Goal: Task Accomplishment & Management: Complete application form

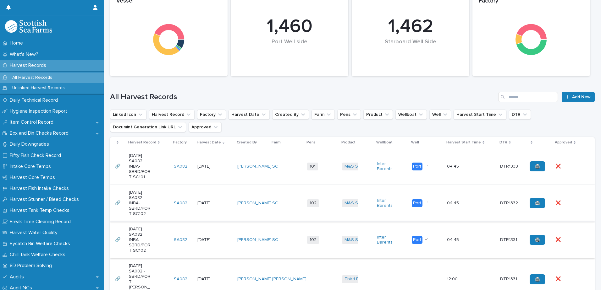
scroll to position [126, 0]
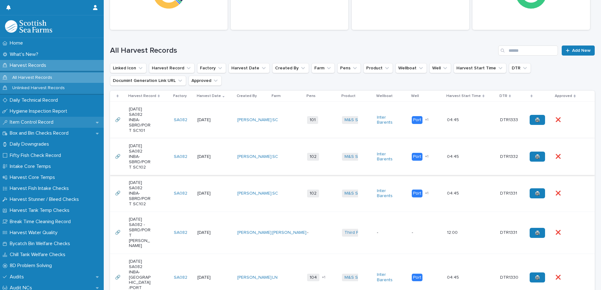
click at [34, 123] on p "Item Control Record" at bounding box center [32, 122] width 51 height 6
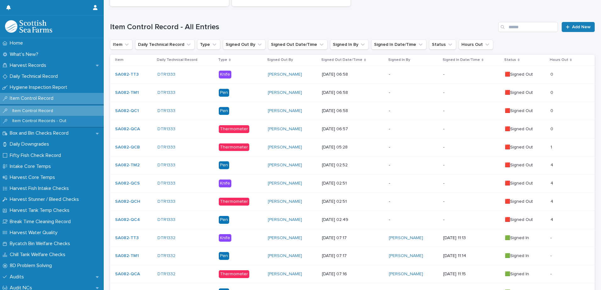
scroll to position [126, 0]
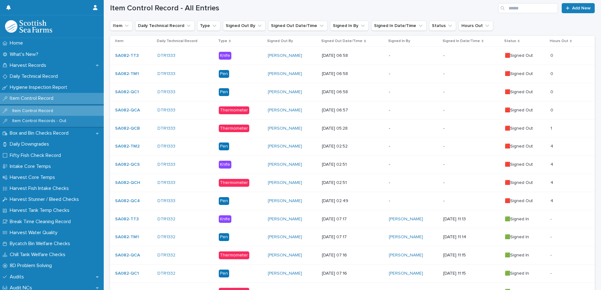
click at [407, 145] on p "-" at bounding box center [413, 146] width 49 height 5
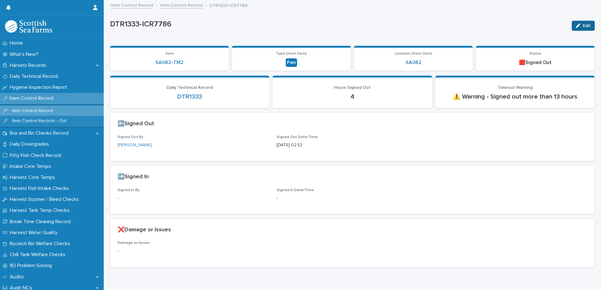
click at [578, 26] on button "Edit" at bounding box center [583, 26] width 23 height 10
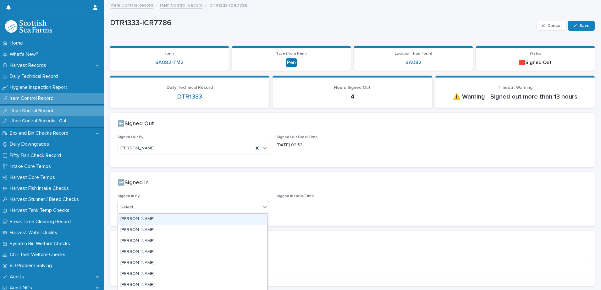
click at [176, 206] on div "Select..." at bounding box center [189, 207] width 143 height 10
type input "****"
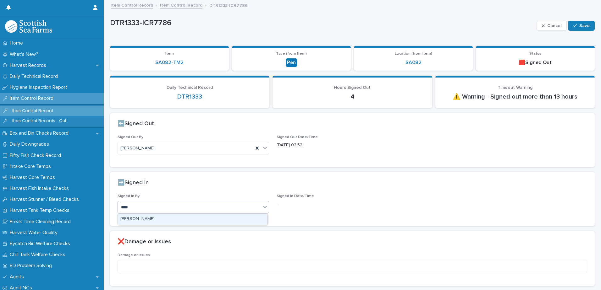
click at [147, 222] on div "[PERSON_NAME]" at bounding box center [192, 219] width 149 height 11
click at [579, 24] on span "Save" at bounding box center [584, 26] width 10 height 4
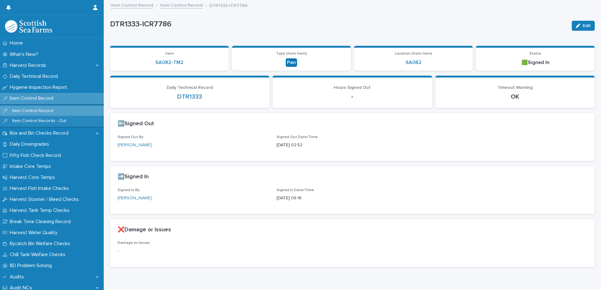
click at [177, 6] on link "Item Control Record" at bounding box center [181, 4] width 42 height 7
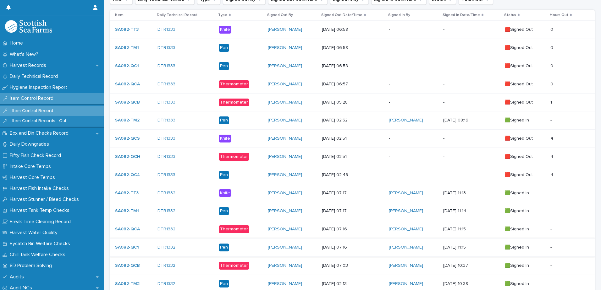
scroll to position [157, 0]
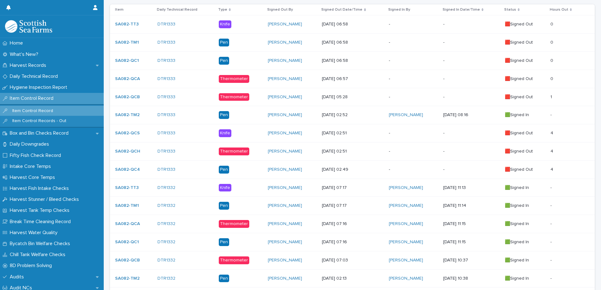
click at [404, 131] on p "-" at bounding box center [413, 133] width 49 height 5
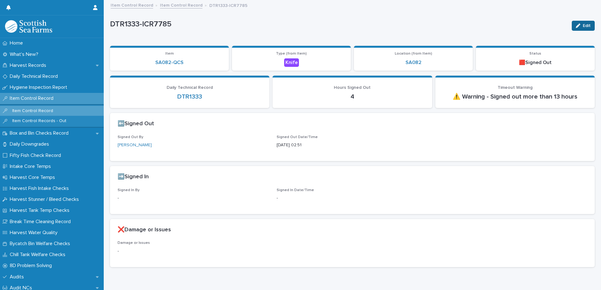
click at [583, 27] on span "Edit" at bounding box center [587, 26] width 8 height 4
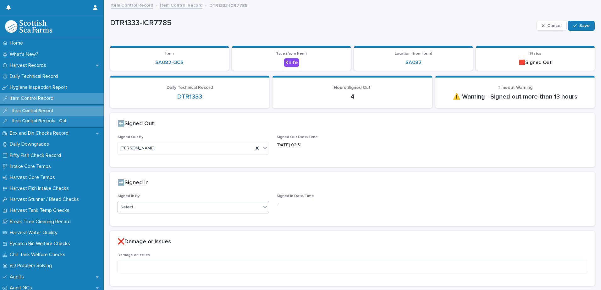
click at [190, 205] on div "Select..." at bounding box center [189, 207] width 143 height 10
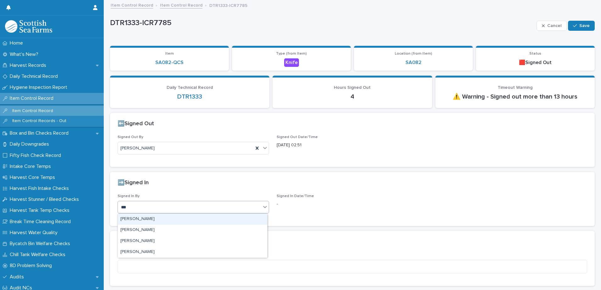
type input "****"
click at [174, 219] on div "[PERSON_NAME]" at bounding box center [192, 219] width 149 height 11
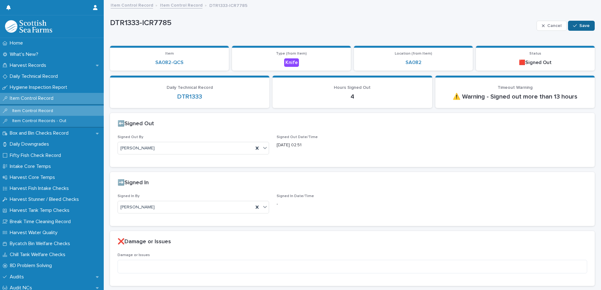
click at [579, 26] on span "Save" at bounding box center [584, 26] width 10 height 4
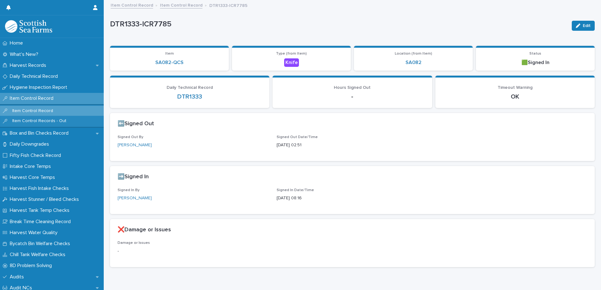
click at [184, 6] on link "Item Control Record" at bounding box center [181, 4] width 42 height 7
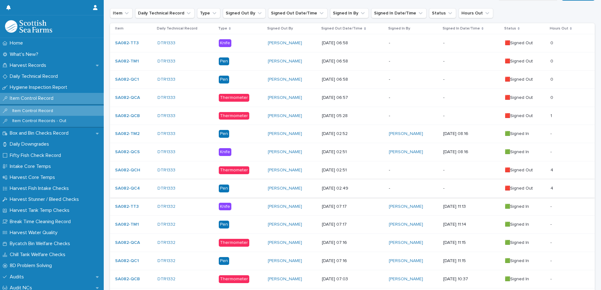
scroll to position [157, 0]
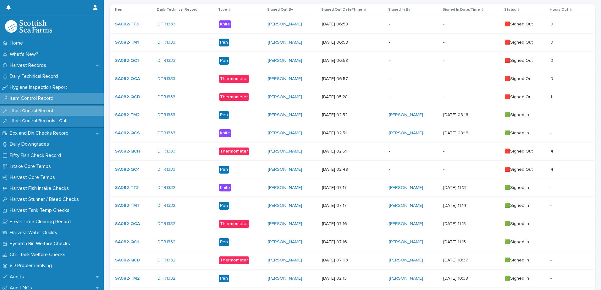
click at [399, 153] on p "-" at bounding box center [413, 151] width 49 height 5
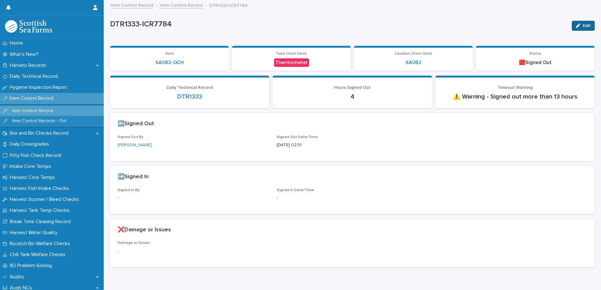
click at [583, 26] on span "Edit" at bounding box center [587, 26] width 8 height 4
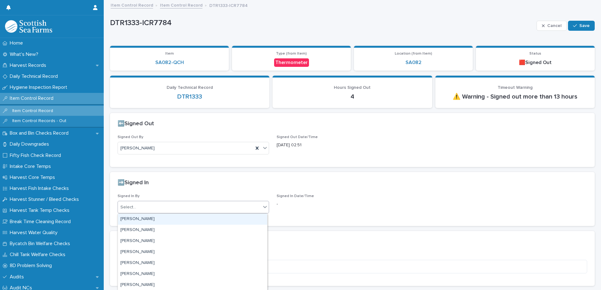
click at [163, 209] on div "Select..." at bounding box center [189, 207] width 143 height 10
type input "****"
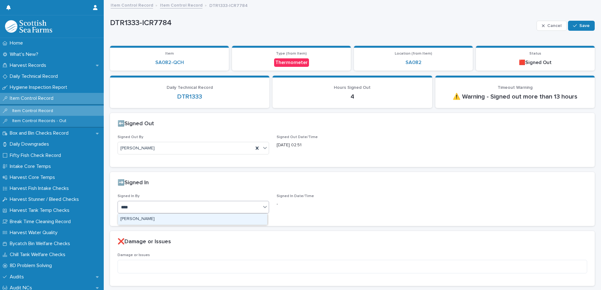
click at [147, 221] on div "[PERSON_NAME]" at bounding box center [192, 219] width 149 height 11
click at [579, 24] on span "Save" at bounding box center [584, 26] width 10 height 4
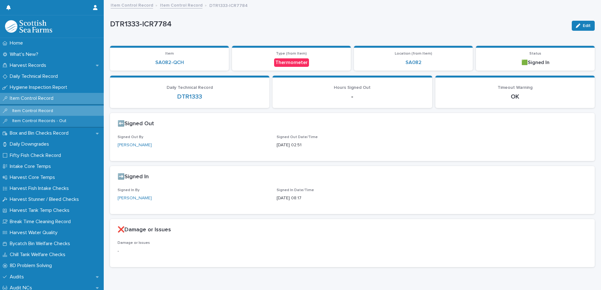
click at [172, 8] on link "Item Control Record" at bounding box center [181, 4] width 42 height 7
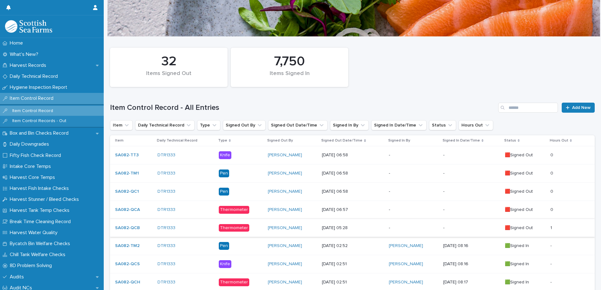
scroll to position [189, 0]
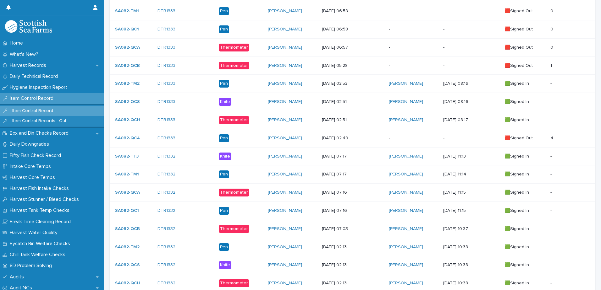
click at [402, 138] on p "-" at bounding box center [413, 138] width 49 height 5
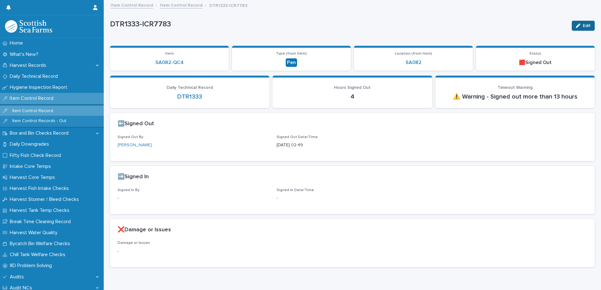
click at [583, 26] on span "Edit" at bounding box center [587, 26] width 8 height 4
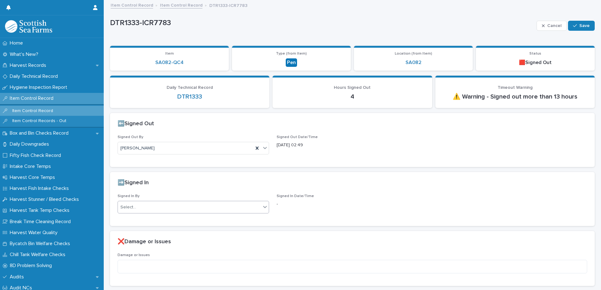
click at [158, 208] on div "Select..." at bounding box center [189, 207] width 143 height 10
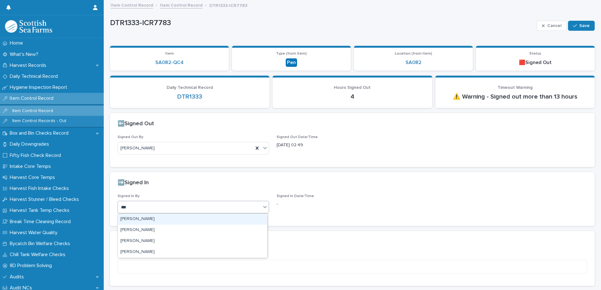
type input "****"
click at [153, 221] on div "[PERSON_NAME]" at bounding box center [192, 219] width 149 height 11
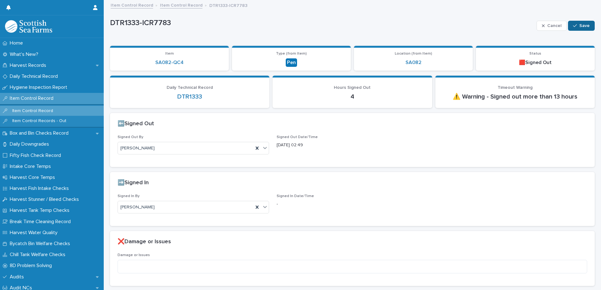
click at [582, 23] on button "Save" at bounding box center [581, 26] width 27 height 10
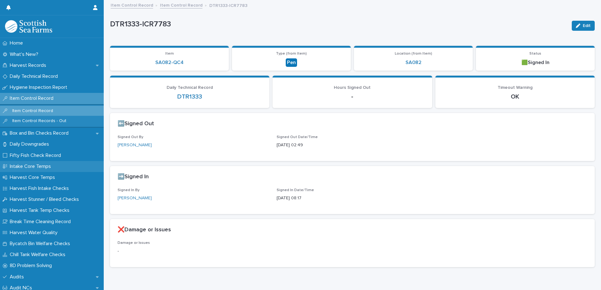
click at [32, 167] on p "Intake Core Temps" at bounding box center [31, 167] width 49 height 6
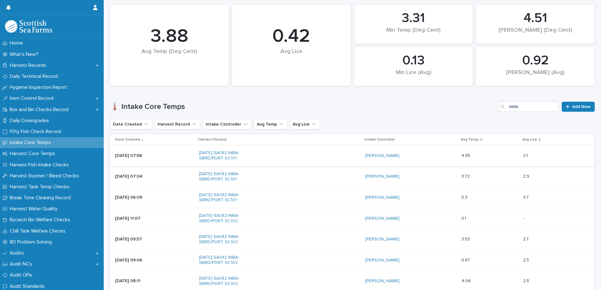
scroll to position [94, 0]
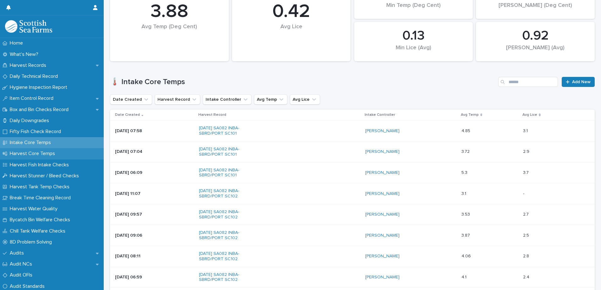
click at [38, 155] on p "Harvest Core Temps" at bounding box center [33, 154] width 53 height 6
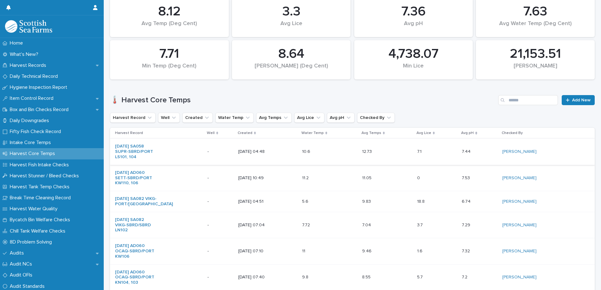
scroll to position [94, 0]
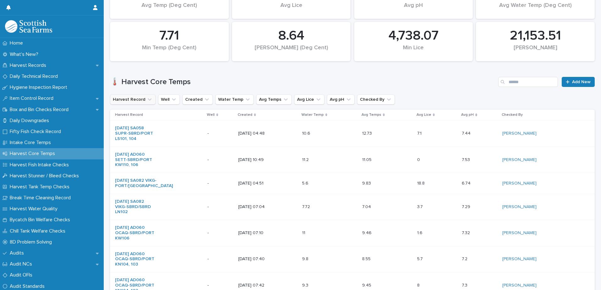
click at [149, 100] on icon "Harvest Record" at bounding box center [150, 100] width 6 height 6
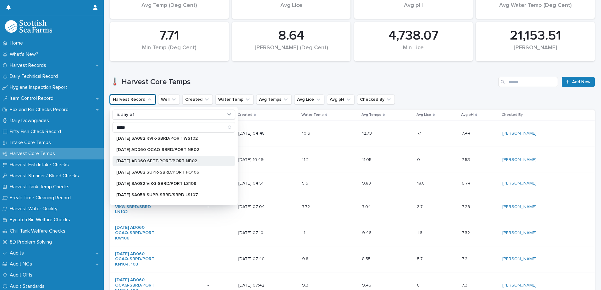
scroll to position [0, 0]
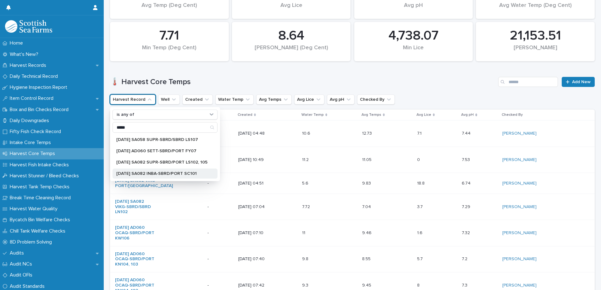
type input "*****"
click at [168, 172] on p "[DATE] SA082 INBA-SBRD/PORT SC101" at bounding box center [161, 174] width 91 height 4
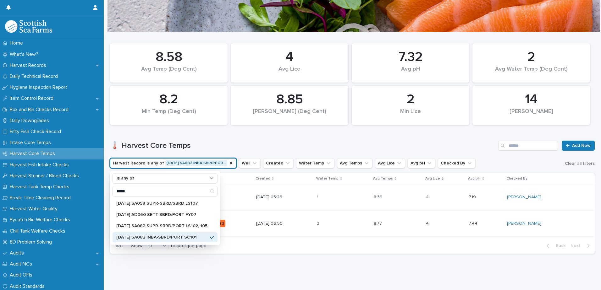
scroll to position [35, 0]
click at [51, 164] on p "Harvest Fish Intake Checks" at bounding box center [40, 165] width 67 height 6
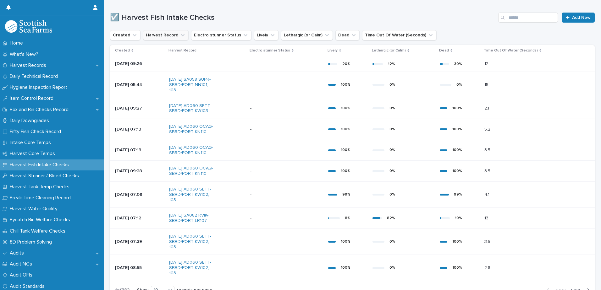
click at [160, 36] on button "Harvest Record" at bounding box center [166, 35] width 46 height 10
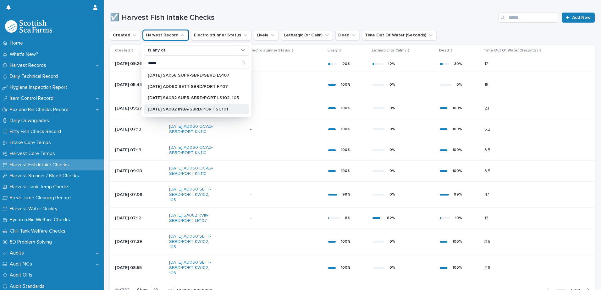
type input "*****"
click at [204, 109] on p "[DATE] SA082 INBA-SBRD/PORT SC101" at bounding box center [193, 109] width 91 height 4
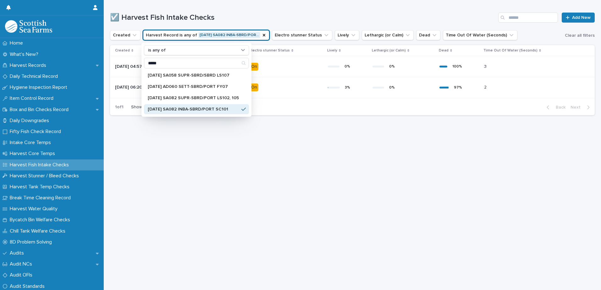
click at [203, 108] on p "[DATE] SA082 INBA-SBRD/PORT SC101" at bounding box center [193, 109] width 91 height 4
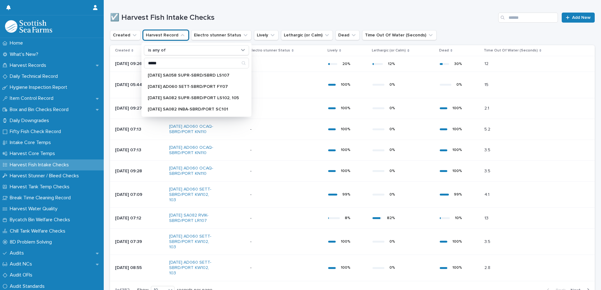
click at [527, 30] on div "Created Harvest Record is any of ***** [DATE] SA058 SUPR-SBRD/SBRD LS107 [DATE]…" at bounding box center [352, 35] width 485 height 10
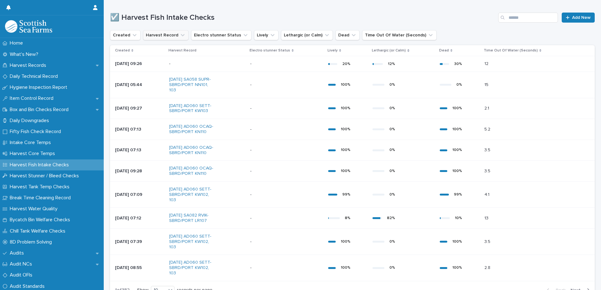
click at [156, 36] on button "Harvest Record" at bounding box center [166, 35] width 46 height 10
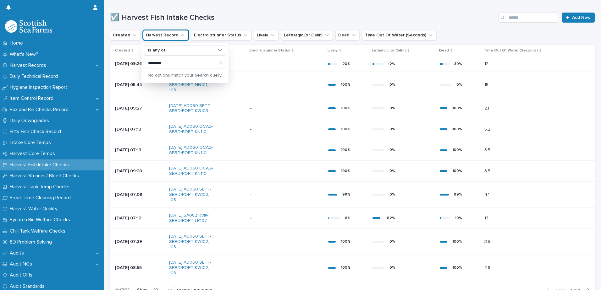
type input "********"
click at [254, 10] on div "☑️ Harvest Fish Intake Checks Add New" at bounding box center [352, 15] width 485 height 30
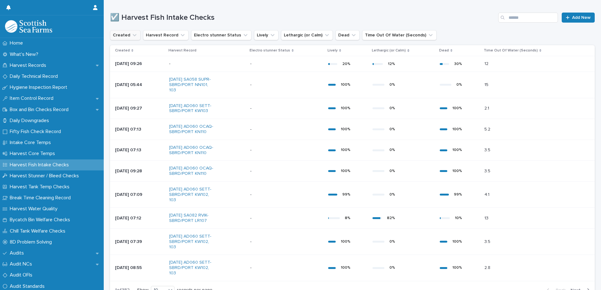
click at [132, 37] on icon "Created" at bounding box center [134, 35] width 6 height 6
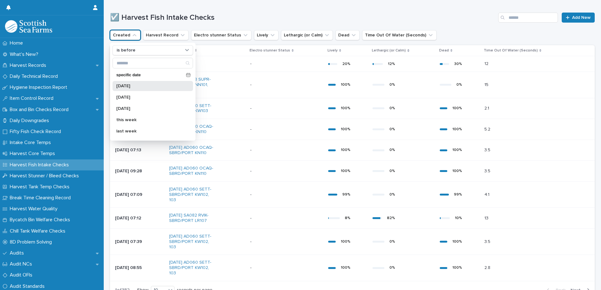
click at [125, 85] on p "[DATE]" at bounding box center [149, 86] width 67 height 4
click at [131, 87] on p "[DATE]" at bounding box center [149, 86] width 67 height 4
click at [243, 14] on h1 "☑️ Harvest Fish Intake Checks" at bounding box center [303, 17] width 386 height 9
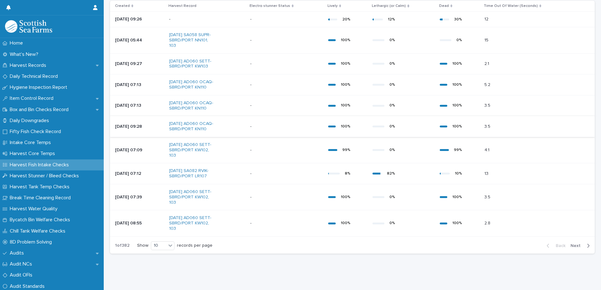
scroll to position [71, 0]
click at [117, 245] on p "1 of 382" at bounding box center [122, 245] width 25 height 15
click at [30, 174] on p "Harvest Stunner / Bleed Checks" at bounding box center [45, 176] width 77 height 6
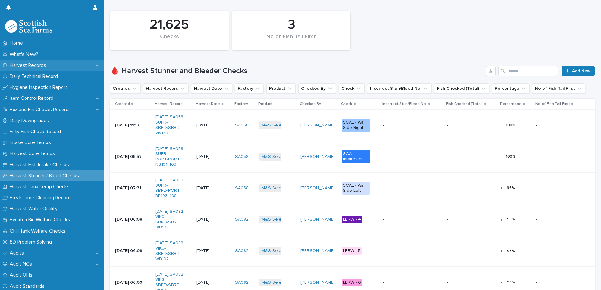
click at [35, 67] on p "Harvest Records" at bounding box center [29, 66] width 44 height 6
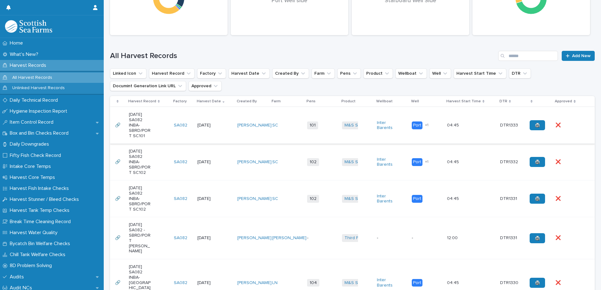
scroll to position [126, 0]
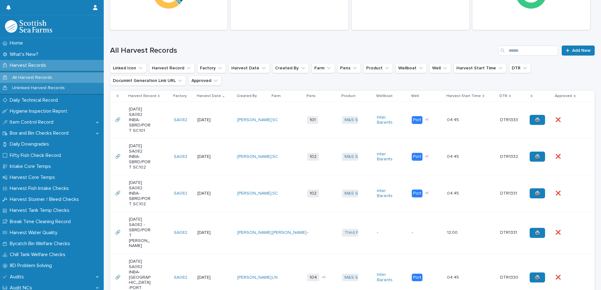
click at [244, 109] on td "[PERSON_NAME]" at bounding box center [252, 120] width 35 height 37
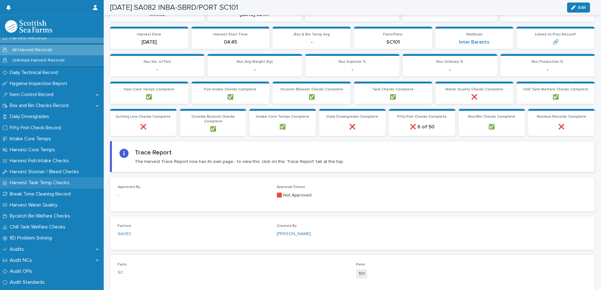
scroll to position [63, 0]
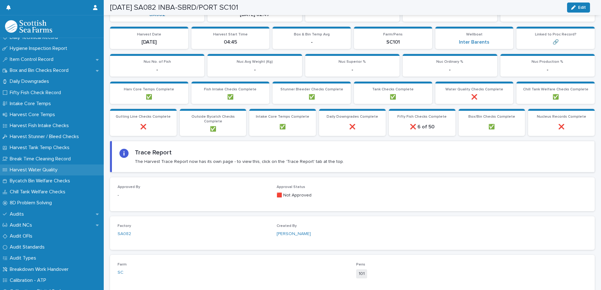
click at [33, 169] on p "Harvest Water Quality" at bounding box center [34, 170] width 55 height 6
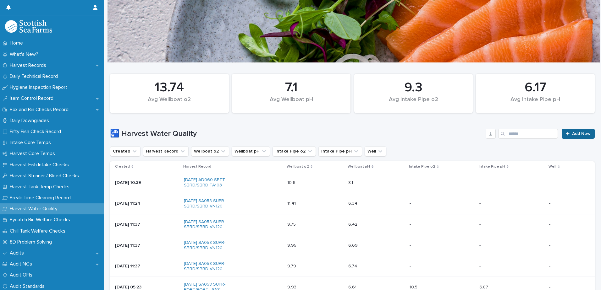
click at [573, 136] on span "Add New" at bounding box center [581, 134] width 19 height 4
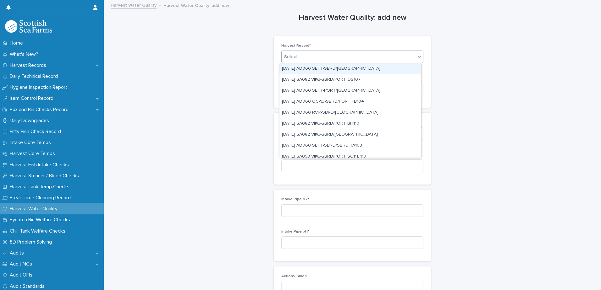
click at [318, 59] on div "Select..." at bounding box center [349, 57] width 134 height 10
type input "*****"
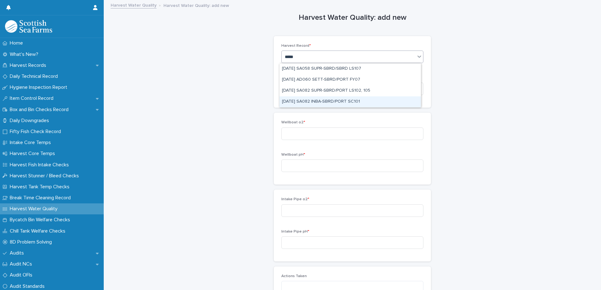
click at [332, 101] on div "[DATE] SA082 INBA-SBRD/PORT SC101" at bounding box center [349, 102] width 141 height 11
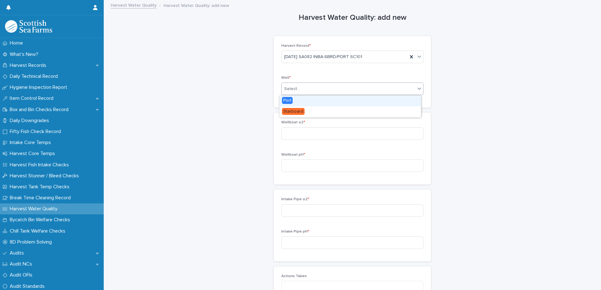
click at [332, 91] on div "Select..." at bounding box center [349, 89] width 134 height 10
click at [288, 101] on span "Port" at bounding box center [287, 100] width 11 height 7
click at [340, 135] on input at bounding box center [352, 134] width 142 height 13
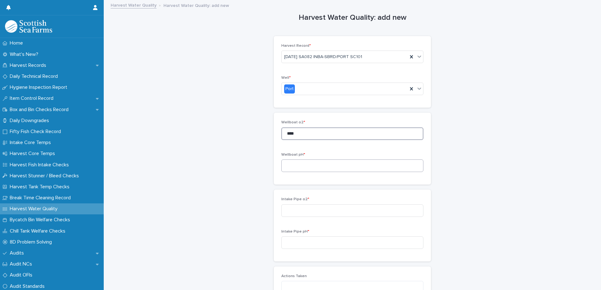
type input "****"
click at [317, 165] on input at bounding box center [352, 166] width 142 height 13
type input "***"
click at [327, 210] on input at bounding box center [352, 211] width 142 height 13
type input "****"
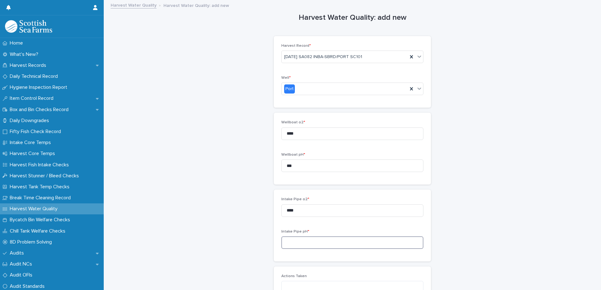
click at [325, 240] on input at bounding box center [352, 243] width 142 height 13
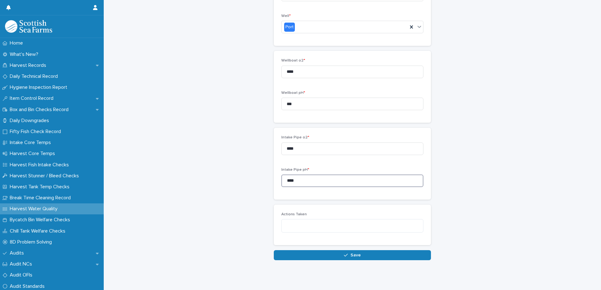
scroll to position [68, 0]
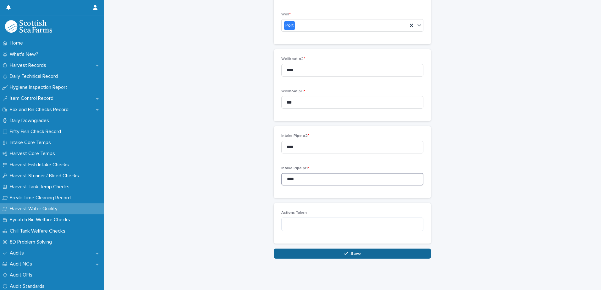
type input "****"
click at [359, 249] on button "Save" at bounding box center [352, 254] width 157 height 10
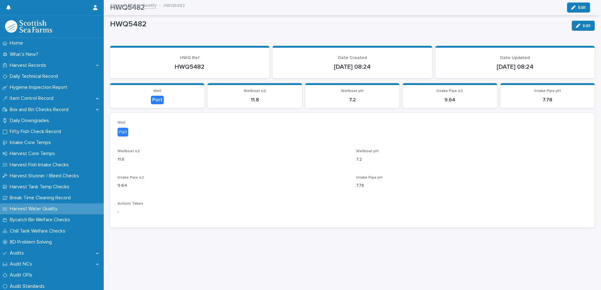
scroll to position [0, 0]
click at [139, 6] on link "Harvest Water Quality" at bounding box center [134, 4] width 46 height 7
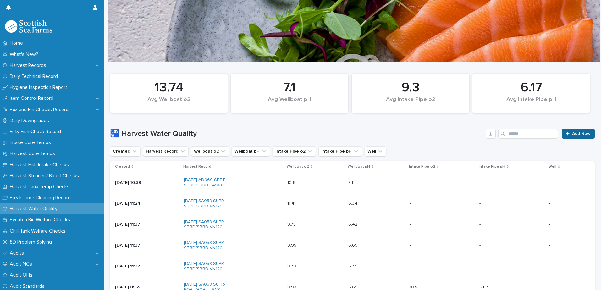
click at [573, 134] on span "Add New" at bounding box center [581, 134] width 19 height 4
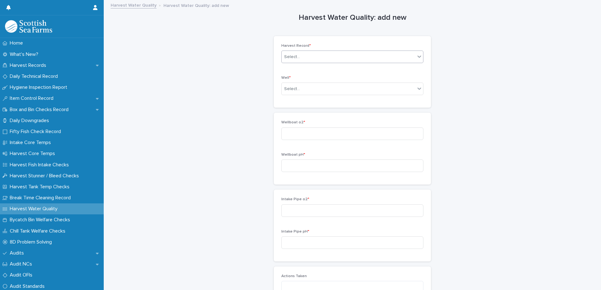
click at [345, 59] on div "Select..." at bounding box center [349, 57] width 134 height 10
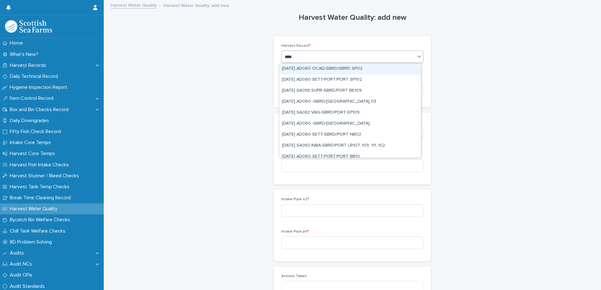
type input "*****"
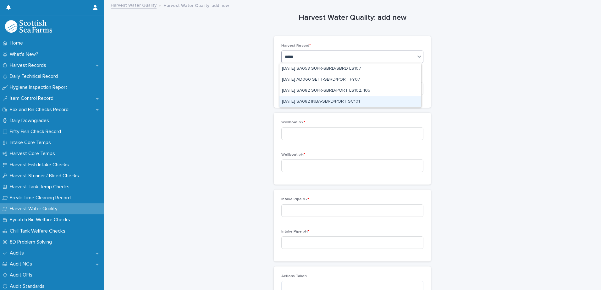
drag, startPoint x: 353, startPoint y: 85, endPoint x: 359, endPoint y: 102, distance: 17.8
click at [359, 102] on div "[DATE] SA082 INBA-SBRD/PORT SC101" at bounding box center [349, 102] width 141 height 11
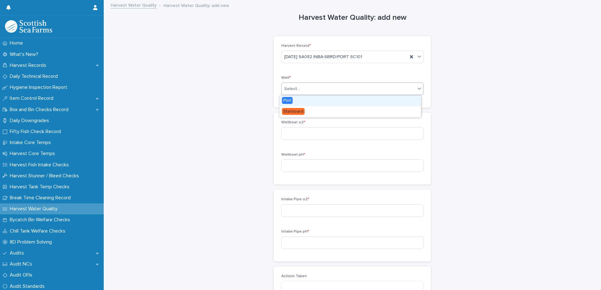
click at [354, 91] on div "Select..." at bounding box center [349, 89] width 134 height 10
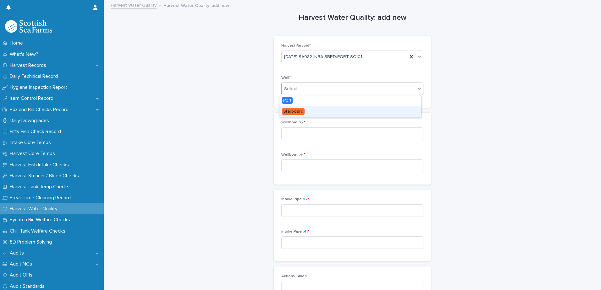
click at [304, 113] on div "Starboard" at bounding box center [349, 112] width 141 height 11
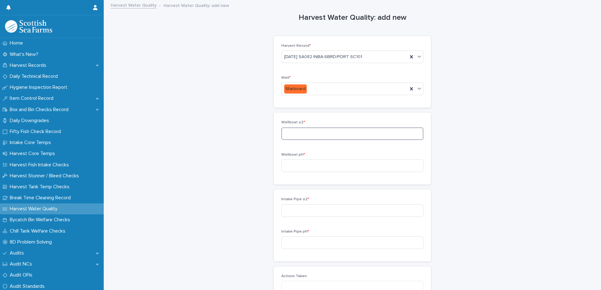
click at [324, 135] on input at bounding box center [352, 134] width 142 height 13
click at [319, 211] on input at bounding box center [352, 211] width 142 height 13
type input "*****"
click at [329, 245] on input at bounding box center [352, 243] width 142 height 13
type input "****"
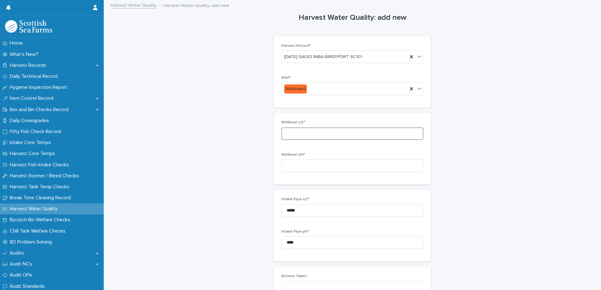
click at [345, 131] on input at bounding box center [352, 134] width 142 height 13
type input "****"
click at [321, 163] on input at bounding box center [352, 166] width 142 height 13
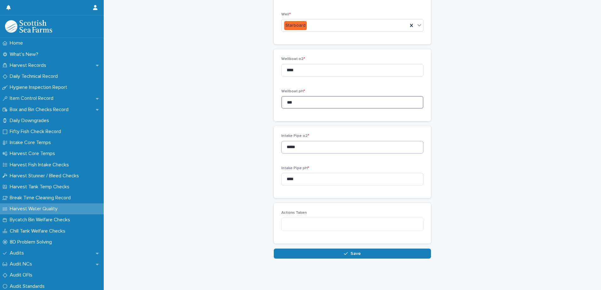
scroll to position [68, 0]
type input "***"
click at [366, 249] on button "Save" at bounding box center [352, 254] width 157 height 10
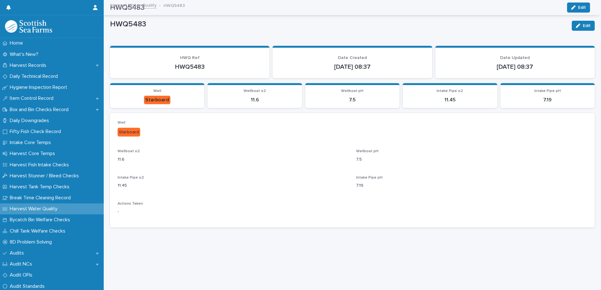
scroll to position [0, 0]
click at [130, 5] on link "Harvest Water Quality" at bounding box center [134, 4] width 46 height 7
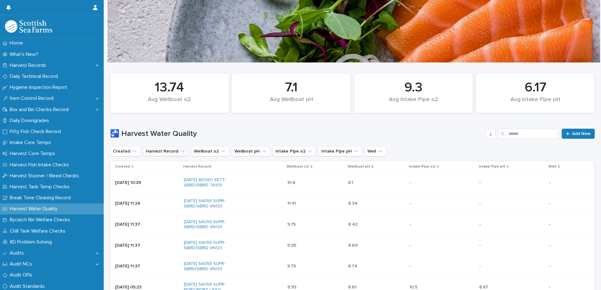
click at [180, 152] on icon "Harvest Record" at bounding box center [183, 151] width 6 height 6
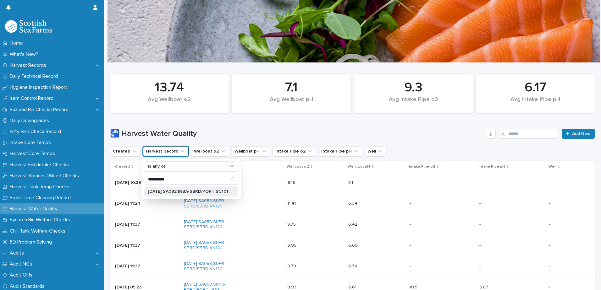
type input "**********"
click at [190, 192] on p "[DATE] SA082 INBA-SBRD/PORT SC101" at bounding box center [188, 192] width 80 height 4
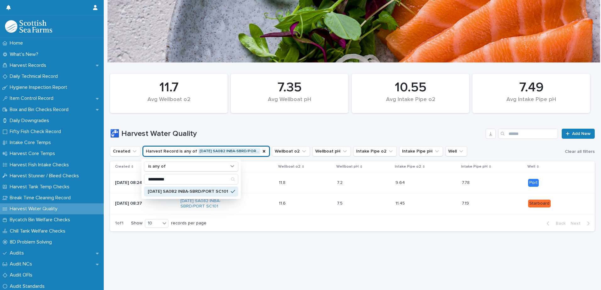
click at [563, 183] on p "Port" at bounding box center [550, 183] width 45 height 8
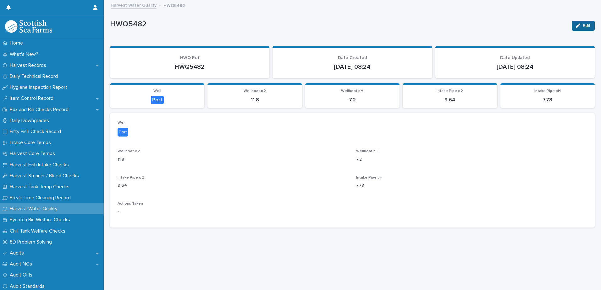
click at [577, 26] on div "button" at bounding box center [579, 26] width 7 height 4
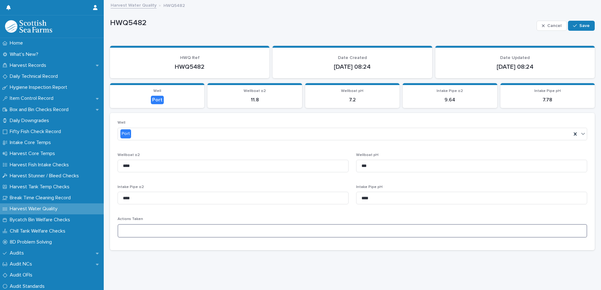
click at [180, 232] on textarea at bounding box center [353, 231] width 470 height 14
type textarea "**********"
click at [579, 26] on span "Save" at bounding box center [584, 26] width 10 height 4
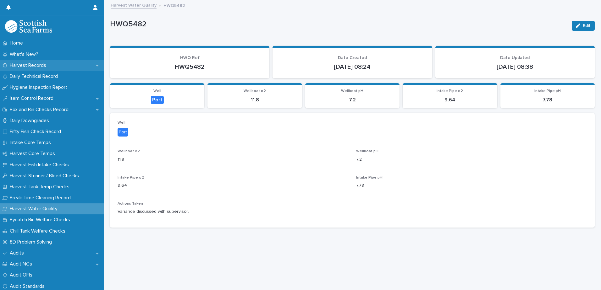
click at [32, 66] on p "Harvest Records" at bounding box center [29, 66] width 44 height 6
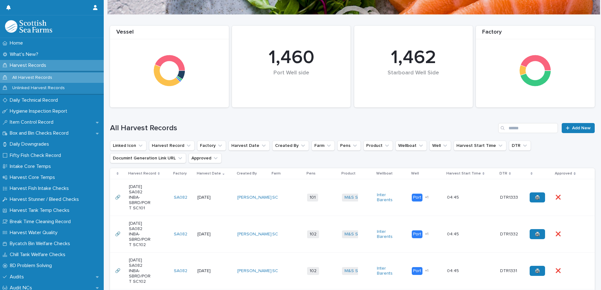
scroll to position [63, 0]
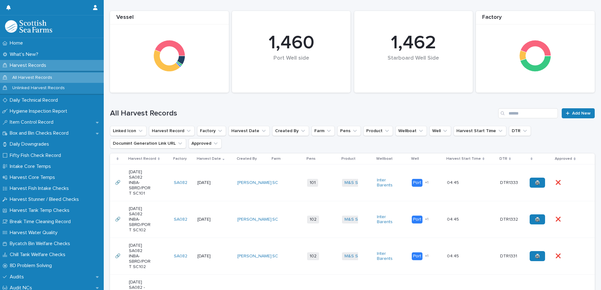
click at [266, 171] on td "[PERSON_NAME]" at bounding box center [252, 183] width 35 height 37
